Goal: Entertainment & Leisure: Browse casually

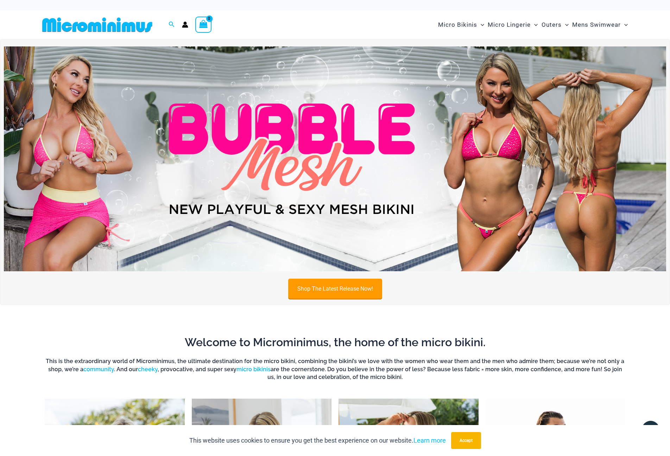
click at [329, 291] on link "Shop The Latest Release Now!" at bounding box center [335, 289] width 94 height 20
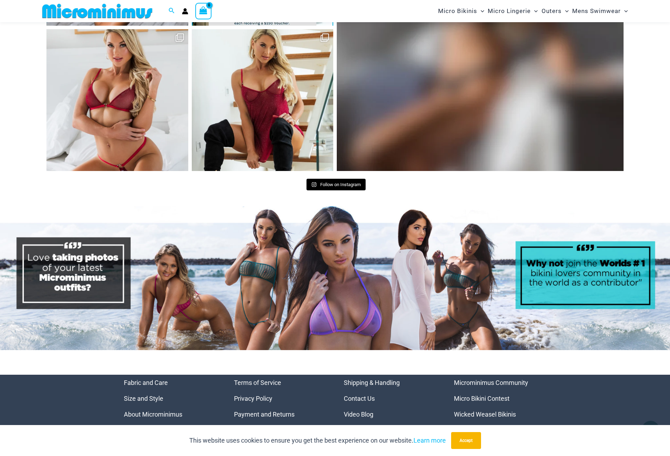
scroll to position [3236, 0]
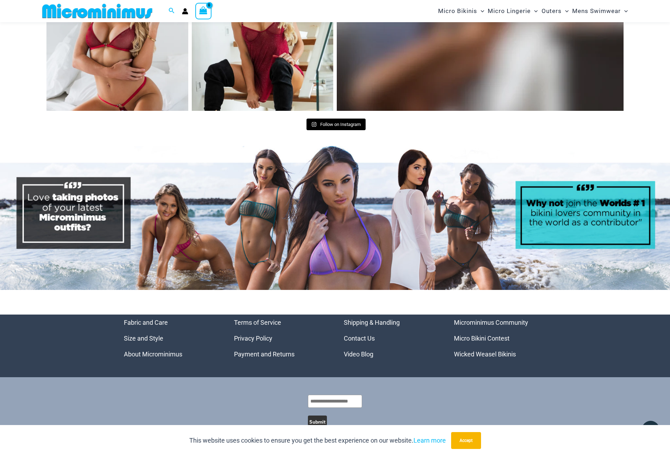
click at [482, 335] on link "Micro Bikini Contest" at bounding box center [482, 338] width 56 height 7
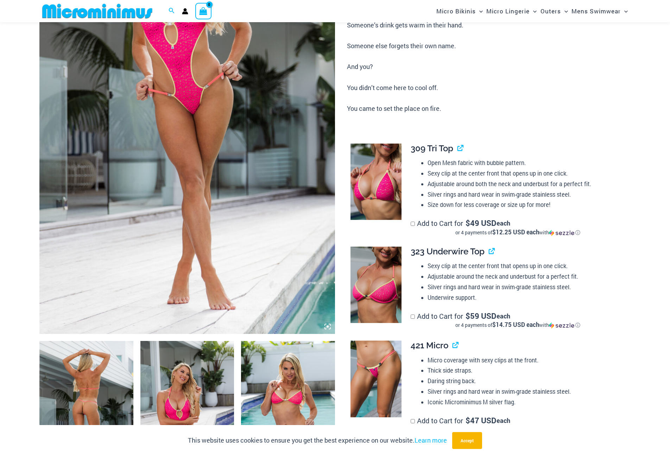
scroll to position [409, 0]
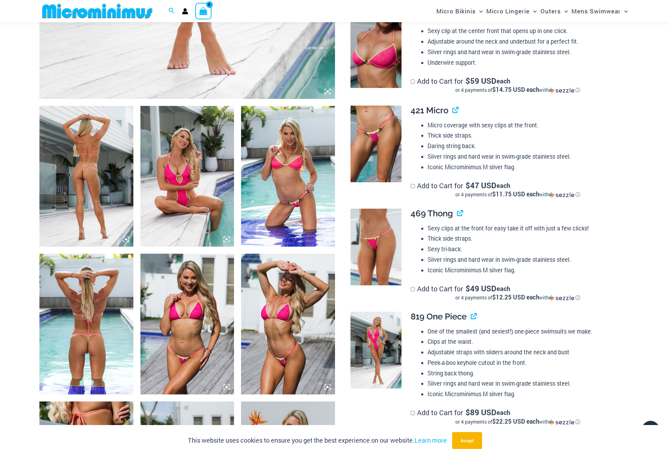
click at [119, 170] on img at bounding box center [86, 176] width 94 height 141
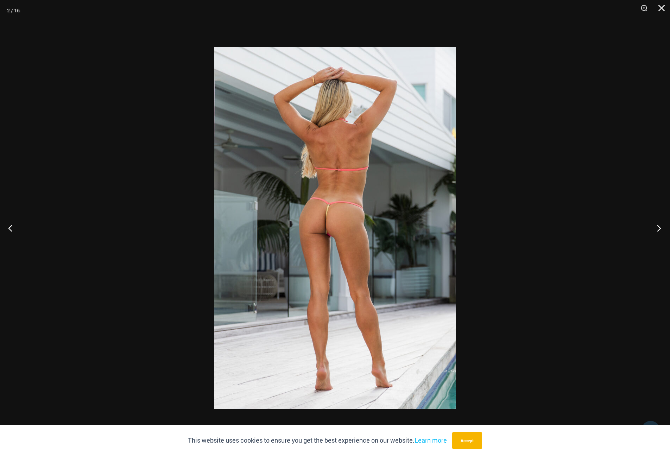
click at [653, 227] on button "Next" at bounding box center [657, 228] width 26 height 35
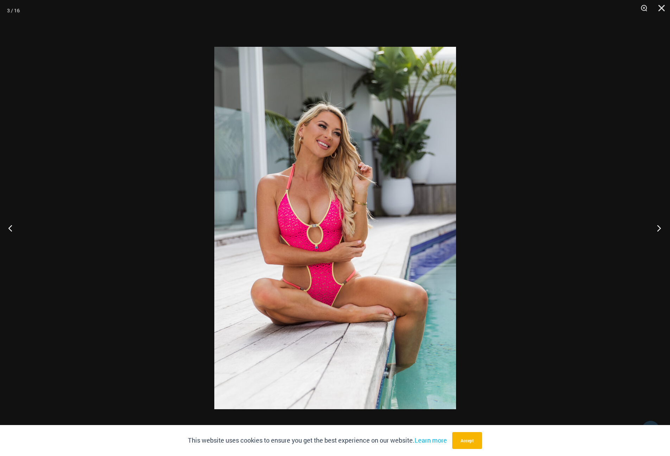
click at [654, 227] on button "Next" at bounding box center [657, 228] width 26 height 35
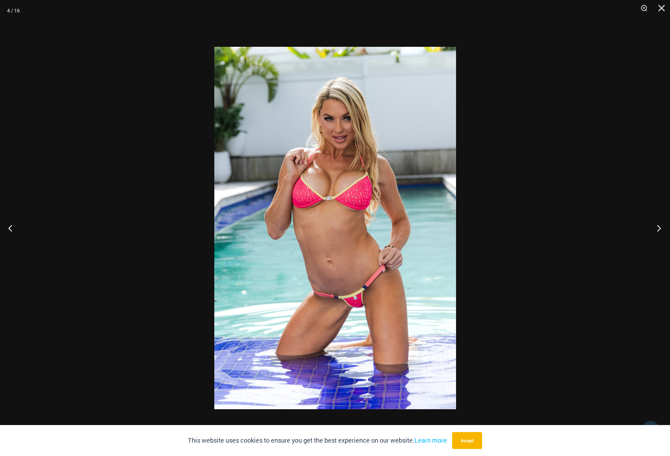
click at [655, 227] on button "Next" at bounding box center [657, 228] width 26 height 35
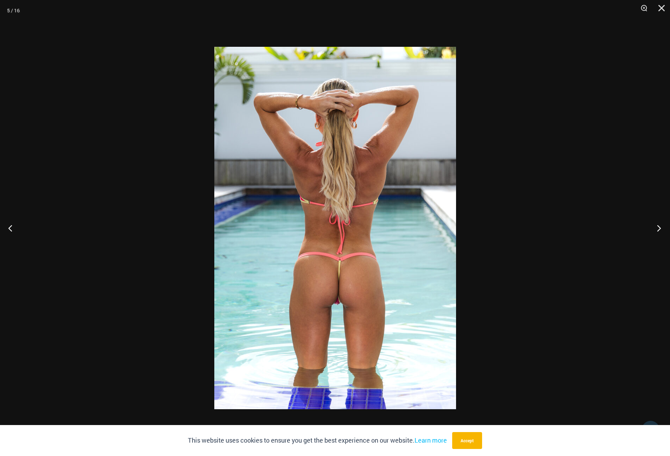
click at [655, 227] on button "Next" at bounding box center [657, 228] width 26 height 35
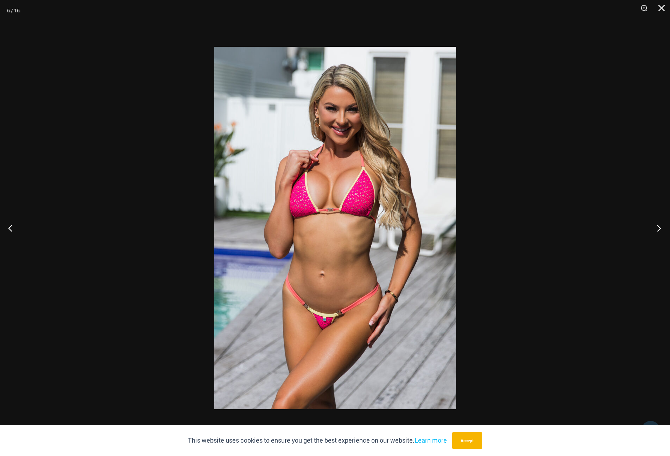
click at [655, 227] on button "Next" at bounding box center [657, 228] width 26 height 35
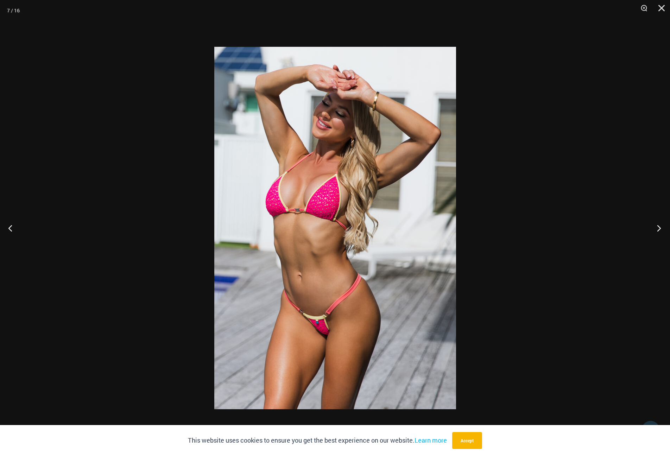
click at [655, 227] on button "Next" at bounding box center [657, 228] width 26 height 35
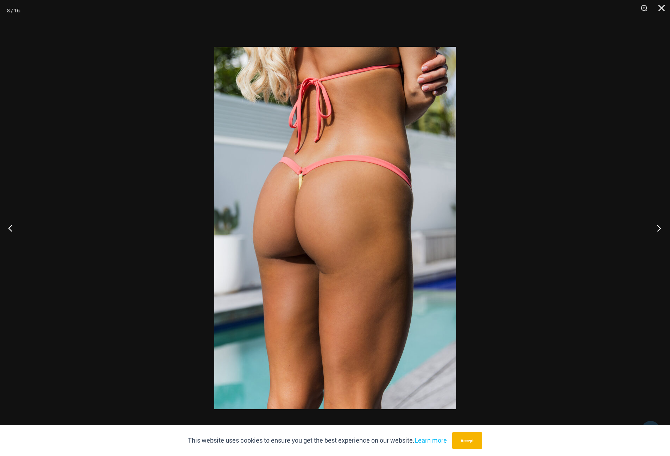
click at [655, 227] on button "Next" at bounding box center [657, 228] width 26 height 35
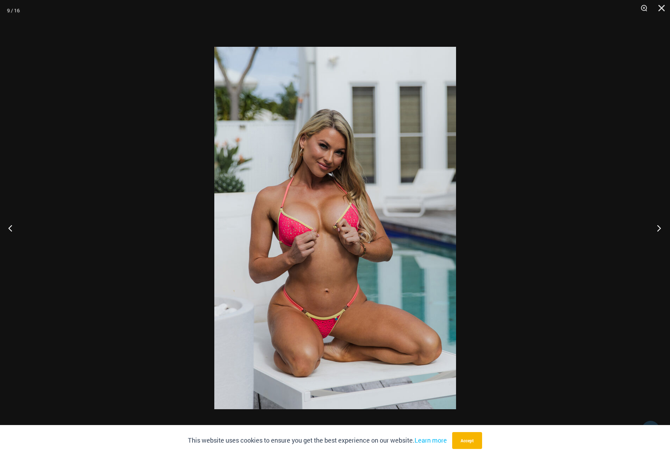
click at [655, 227] on button "Next" at bounding box center [657, 228] width 26 height 35
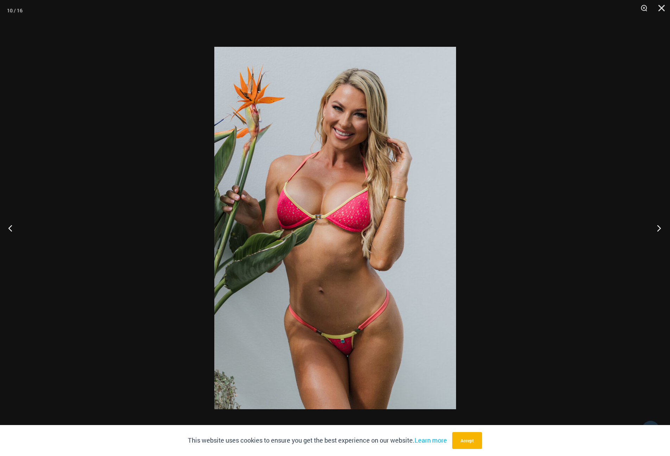
click at [655, 227] on button "Next" at bounding box center [657, 228] width 26 height 35
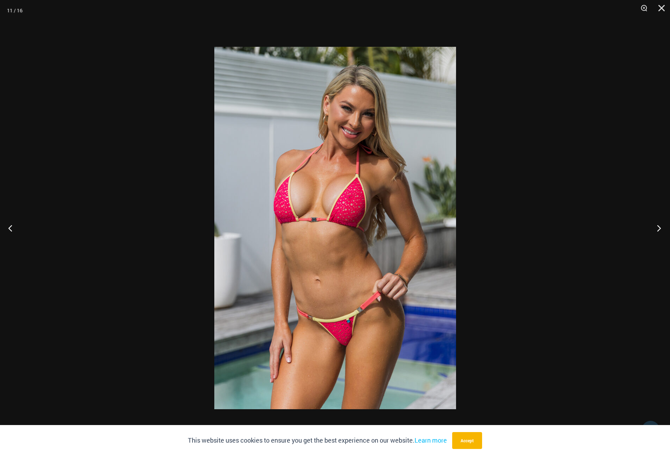
click at [655, 227] on button "Next" at bounding box center [657, 228] width 26 height 35
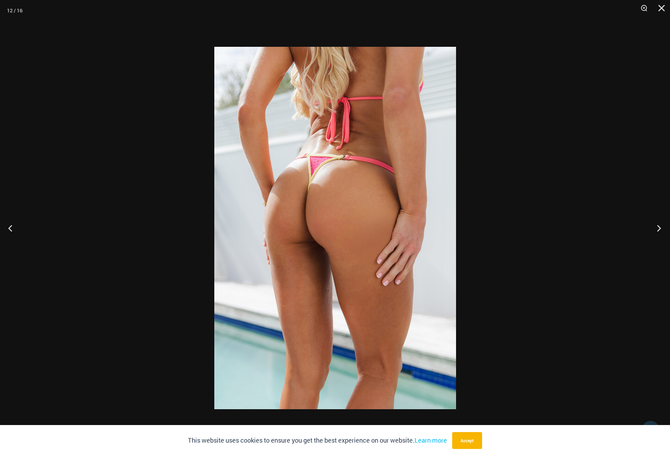
click at [655, 227] on button "Next" at bounding box center [657, 228] width 26 height 35
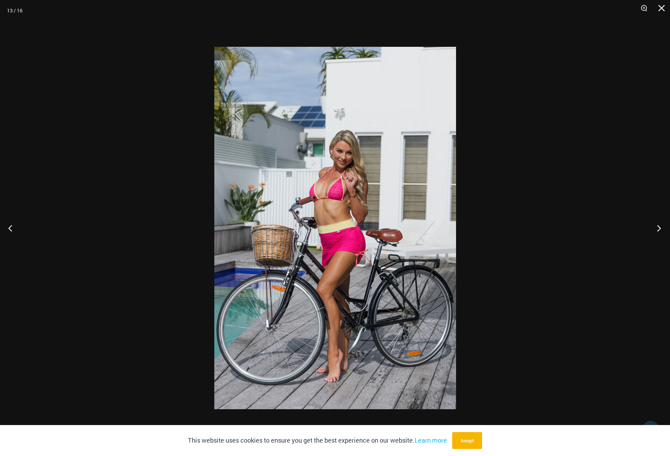
click at [655, 227] on button "Next" at bounding box center [657, 228] width 26 height 35
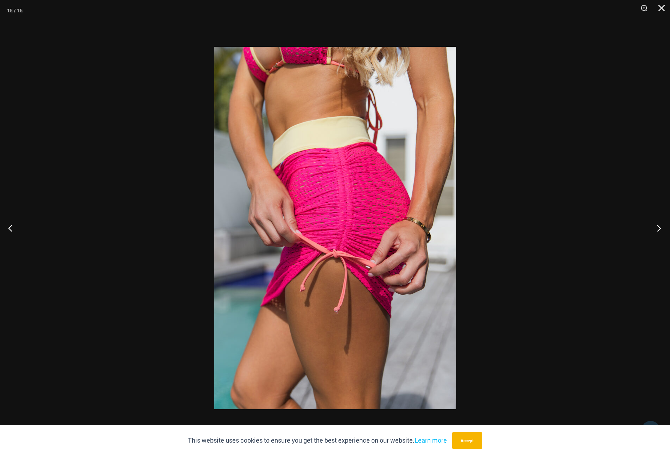
click at [655, 227] on button "Next" at bounding box center [657, 228] width 26 height 35
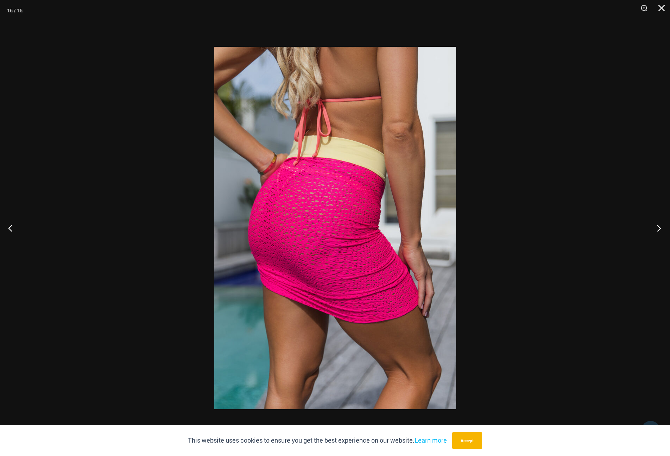
click at [655, 227] on button "Next" at bounding box center [657, 228] width 26 height 35
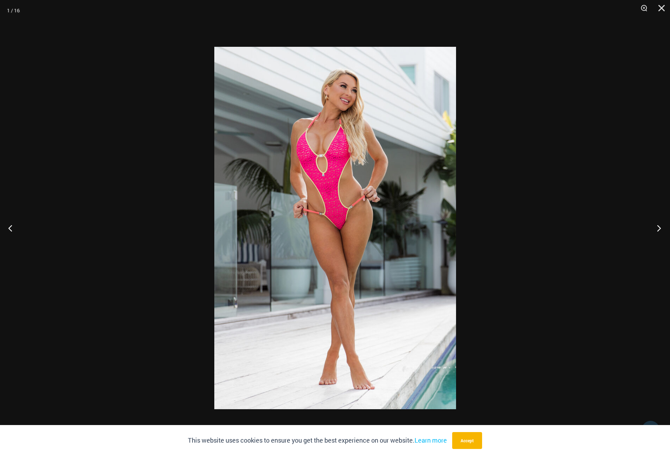
click at [655, 227] on button "Next" at bounding box center [657, 228] width 26 height 35
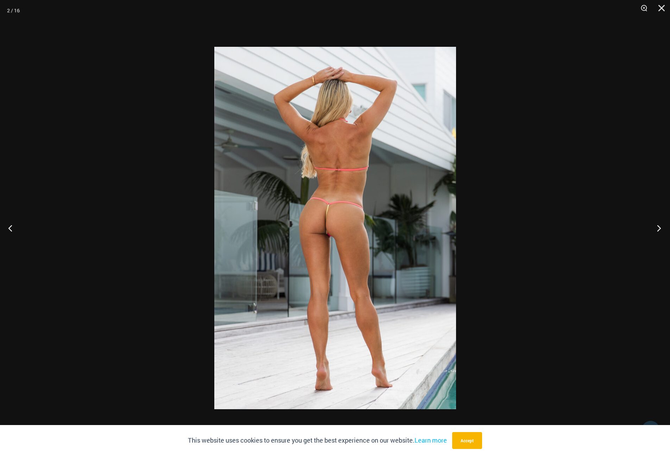
click at [655, 227] on button "Next" at bounding box center [657, 228] width 26 height 35
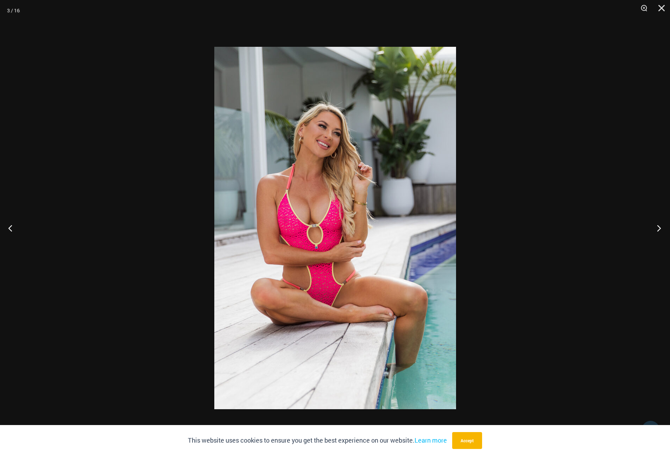
click at [655, 227] on button "Next" at bounding box center [657, 228] width 26 height 35
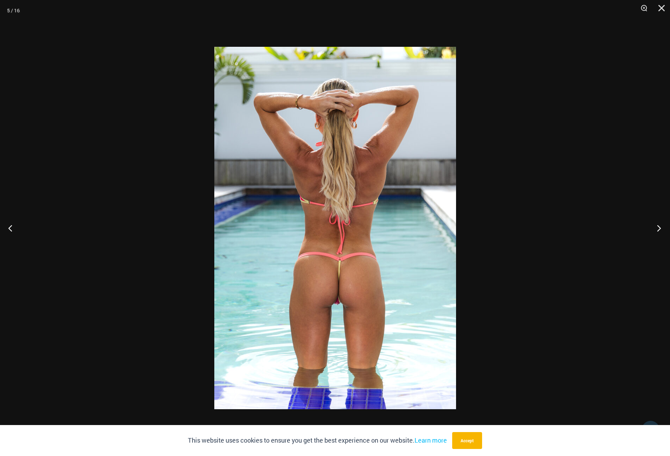
click at [655, 227] on button "Next" at bounding box center [657, 228] width 26 height 35
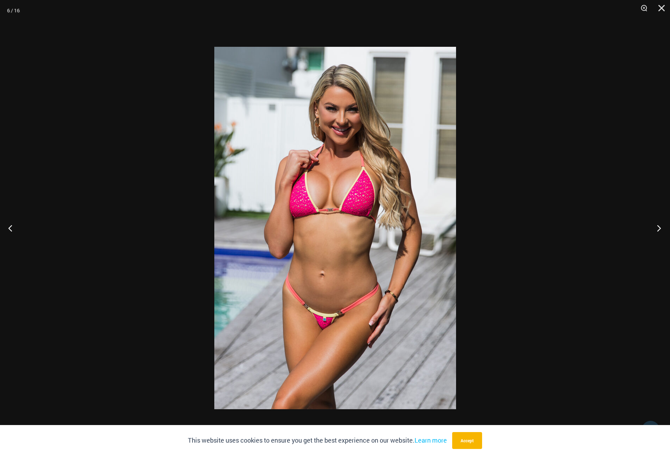
click at [655, 227] on button "Next" at bounding box center [657, 228] width 26 height 35
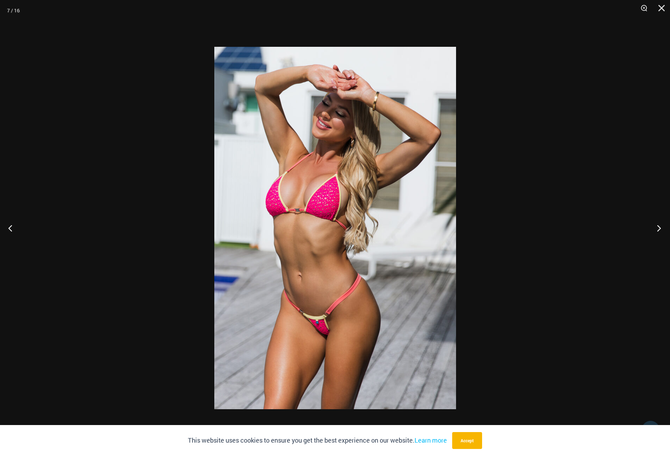
click at [655, 227] on button "Next" at bounding box center [657, 228] width 26 height 35
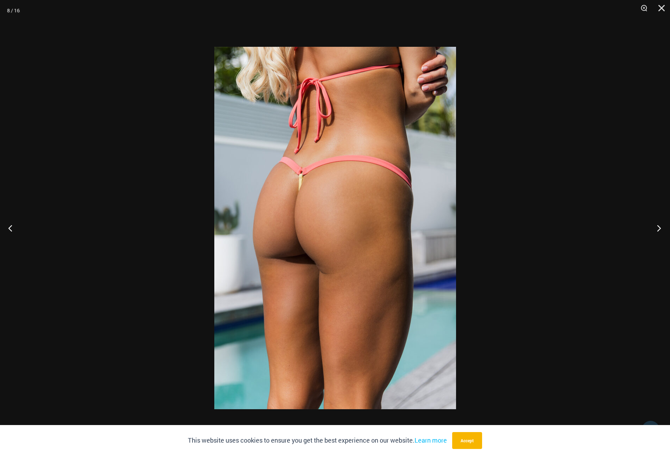
click at [655, 227] on button "Next" at bounding box center [657, 228] width 26 height 35
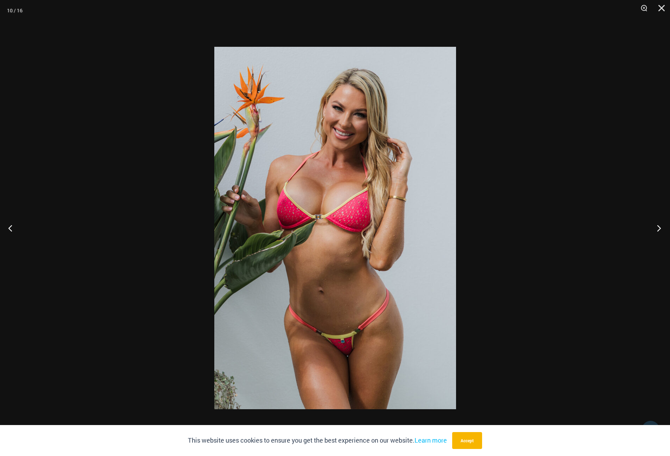
click at [655, 227] on button "Next" at bounding box center [657, 228] width 26 height 35
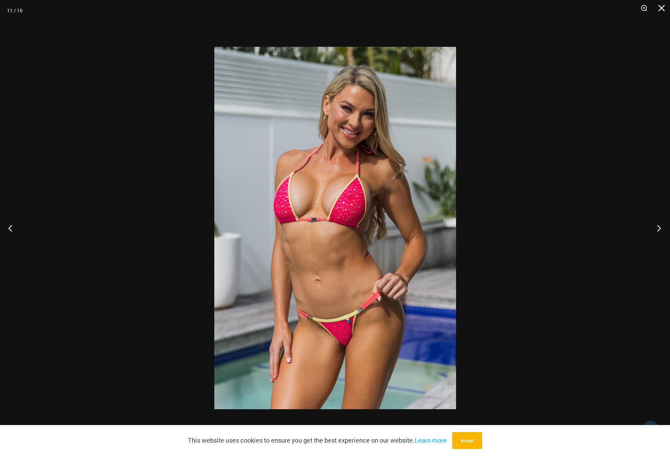
click at [655, 227] on button "Next" at bounding box center [657, 228] width 26 height 35
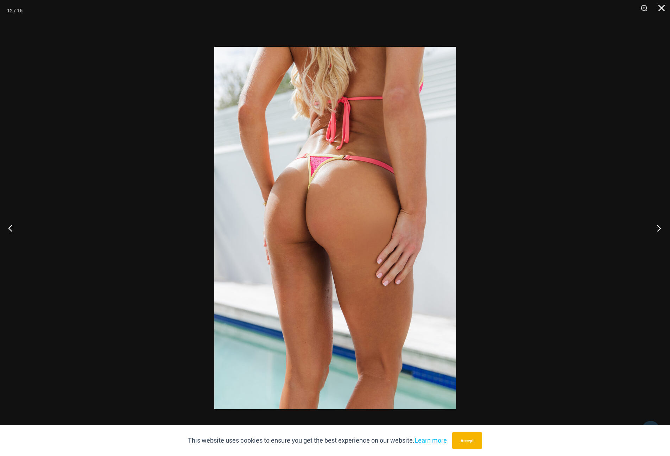
click at [655, 227] on button "Next" at bounding box center [657, 228] width 26 height 35
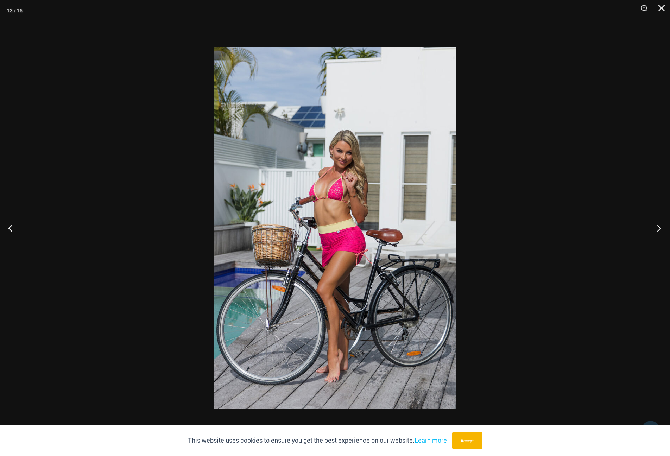
click at [655, 227] on button "Next" at bounding box center [657, 228] width 26 height 35
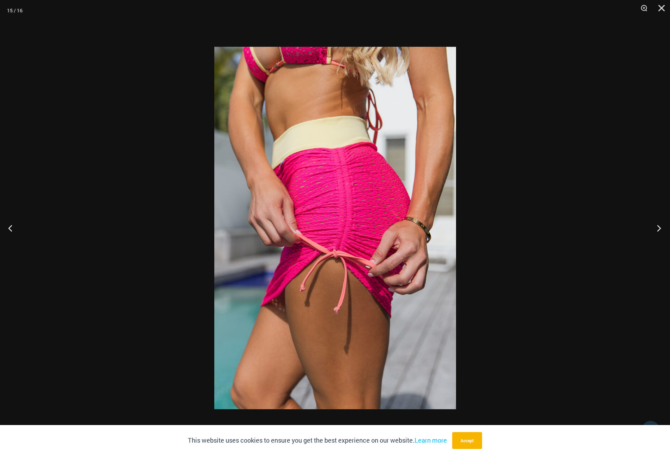
click at [655, 227] on button "Next" at bounding box center [657, 228] width 26 height 35
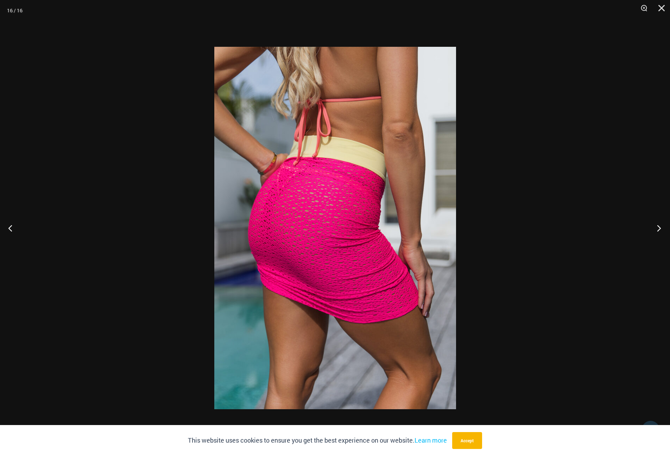
click at [655, 227] on button "Next" at bounding box center [657, 228] width 26 height 35
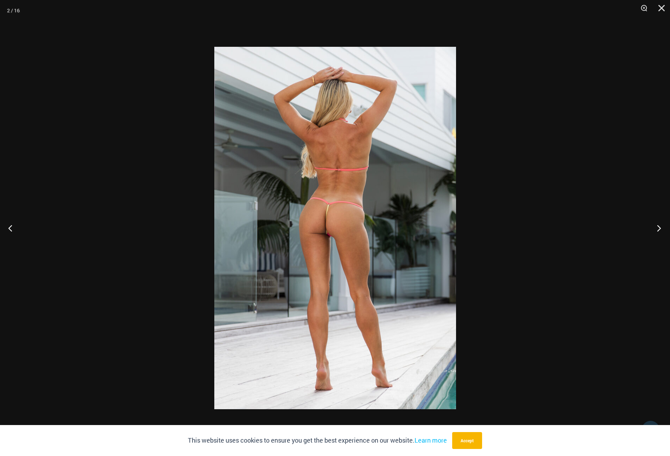
click at [655, 227] on button "Next" at bounding box center [657, 228] width 26 height 35
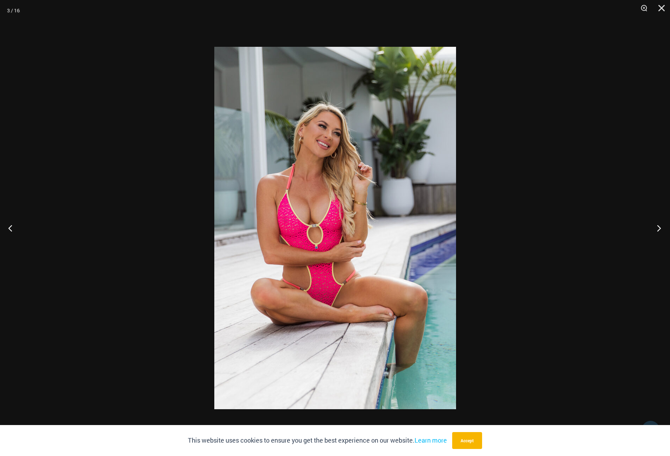
click at [655, 227] on button "Next" at bounding box center [657, 228] width 26 height 35
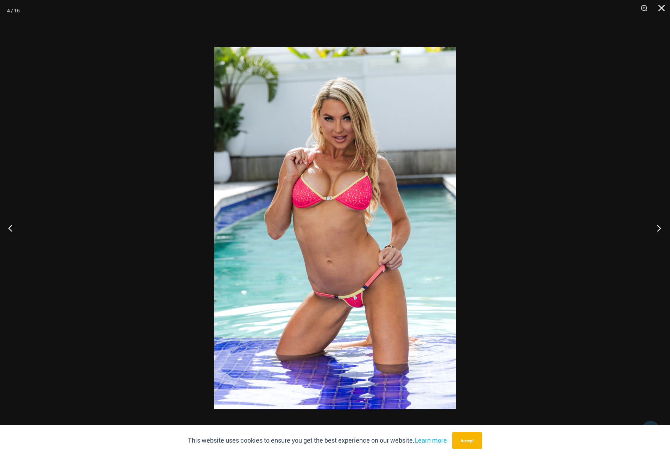
click at [655, 227] on button "Next" at bounding box center [657, 228] width 26 height 35
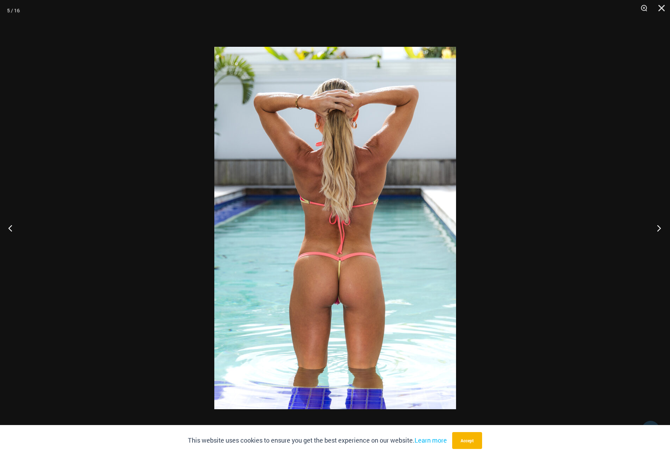
click at [655, 227] on button "Next" at bounding box center [657, 228] width 26 height 35
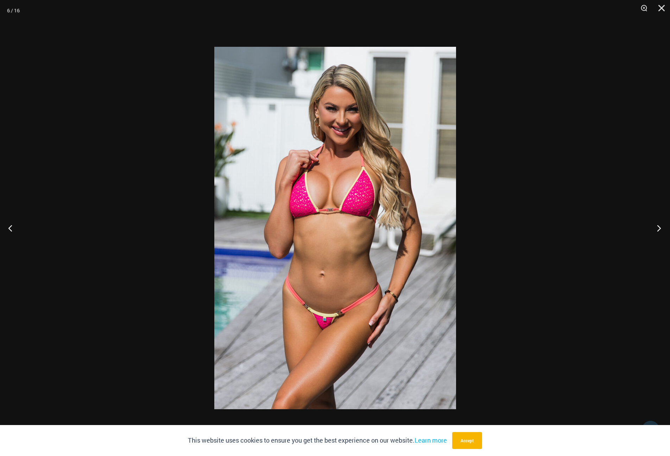
click at [655, 227] on button "Next" at bounding box center [657, 228] width 26 height 35
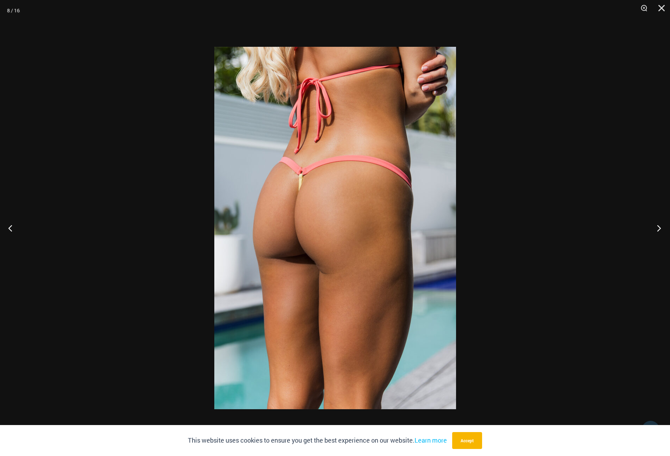
click at [655, 227] on button "Next" at bounding box center [657, 228] width 26 height 35
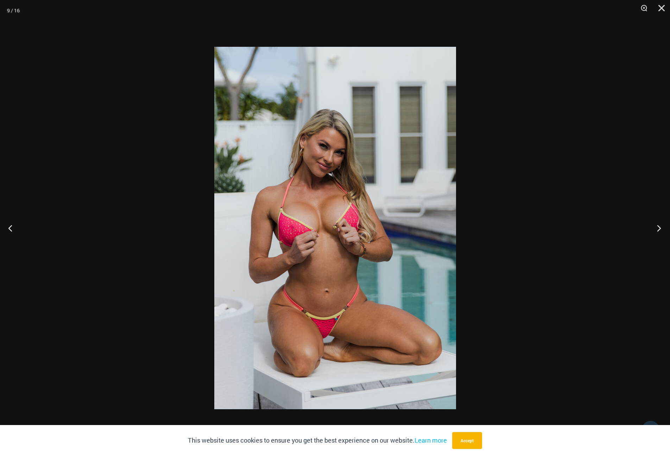
click at [655, 227] on button "Next" at bounding box center [657, 228] width 26 height 35
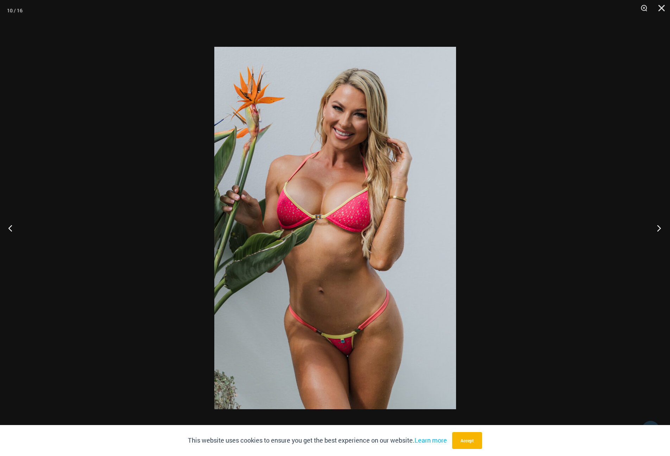
click at [655, 227] on button "Next" at bounding box center [657, 228] width 26 height 35
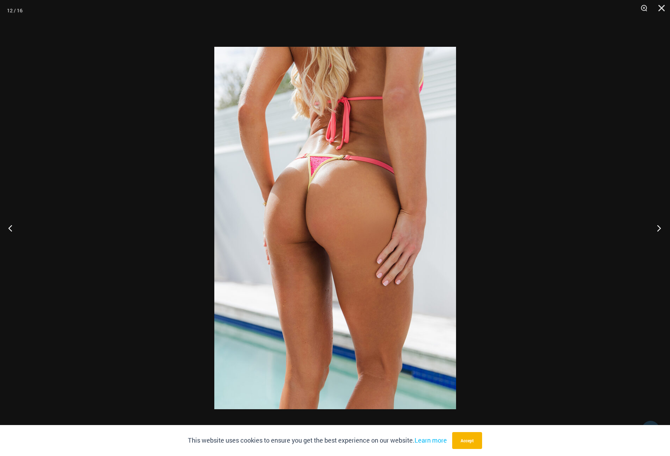
click at [655, 227] on button "Next" at bounding box center [657, 228] width 26 height 35
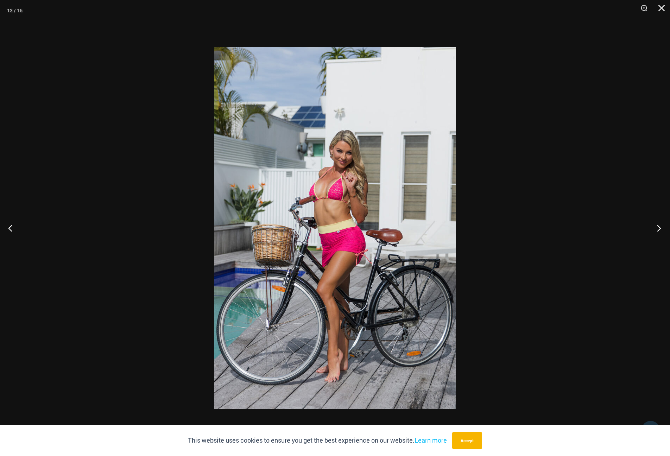
click at [655, 227] on button "Next" at bounding box center [657, 228] width 26 height 35
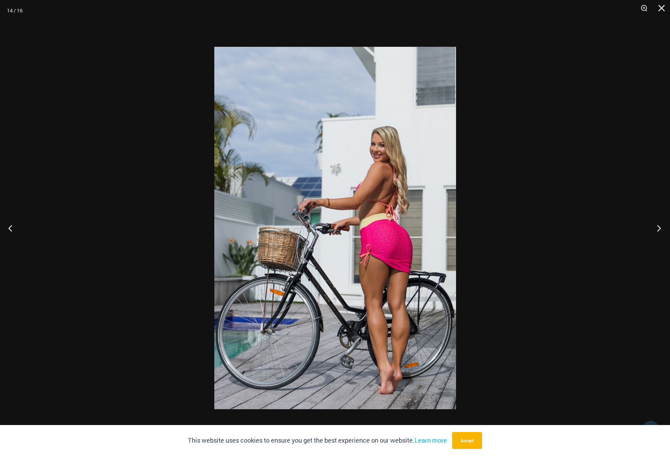
click at [655, 227] on button "Next" at bounding box center [657, 228] width 26 height 35
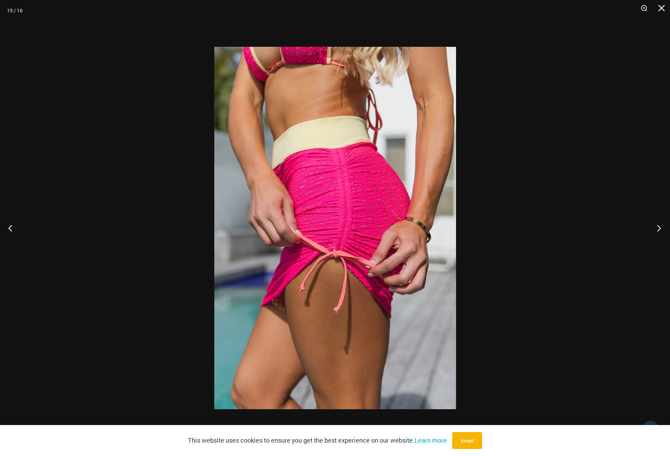
click at [655, 227] on button "Next" at bounding box center [657, 228] width 26 height 35
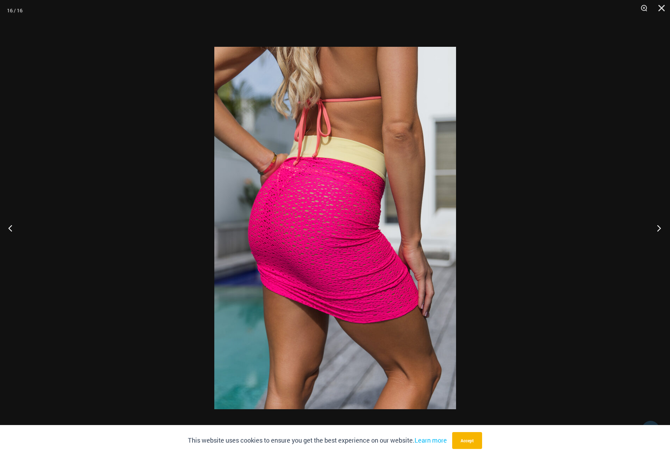
click at [655, 227] on button "Next" at bounding box center [657, 228] width 26 height 35
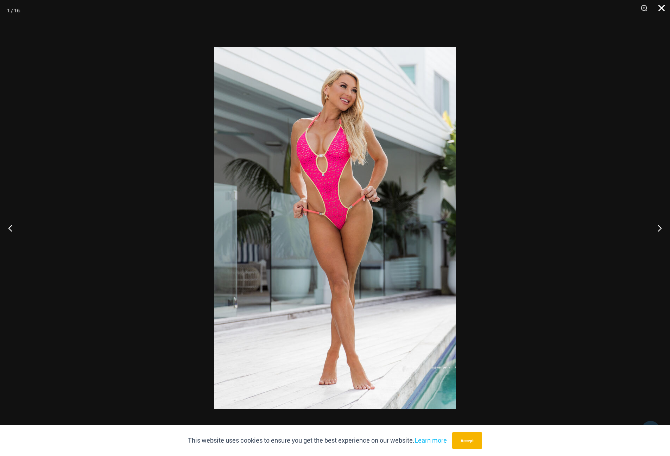
click at [668, 11] on button "Close" at bounding box center [660, 10] width 18 height 21
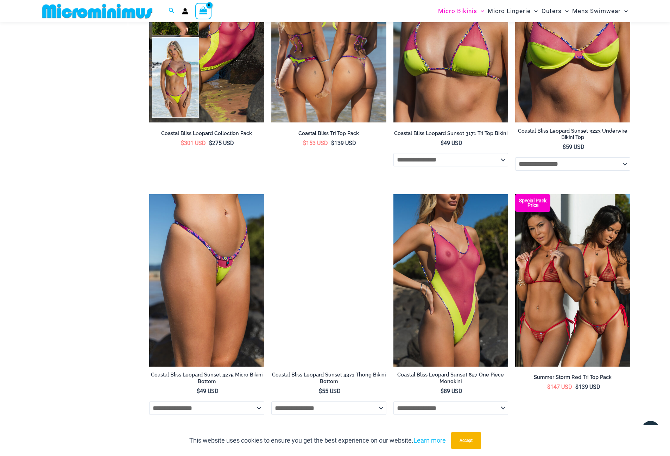
scroll to position [1907, 0]
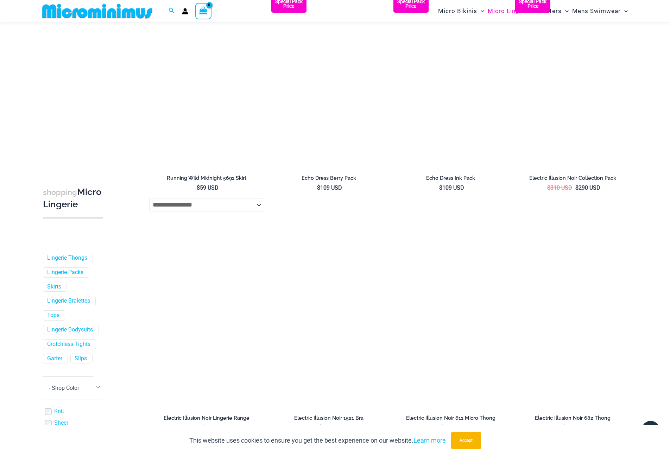
scroll to position [1166, 0]
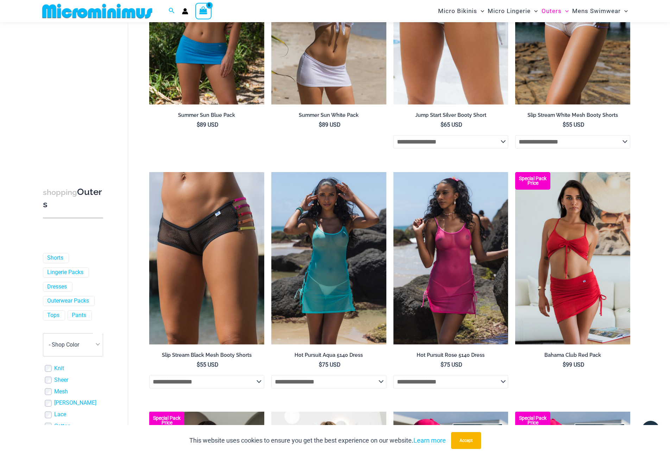
scroll to position [1572, 0]
